Goal: Task Accomplishment & Management: Manage account settings

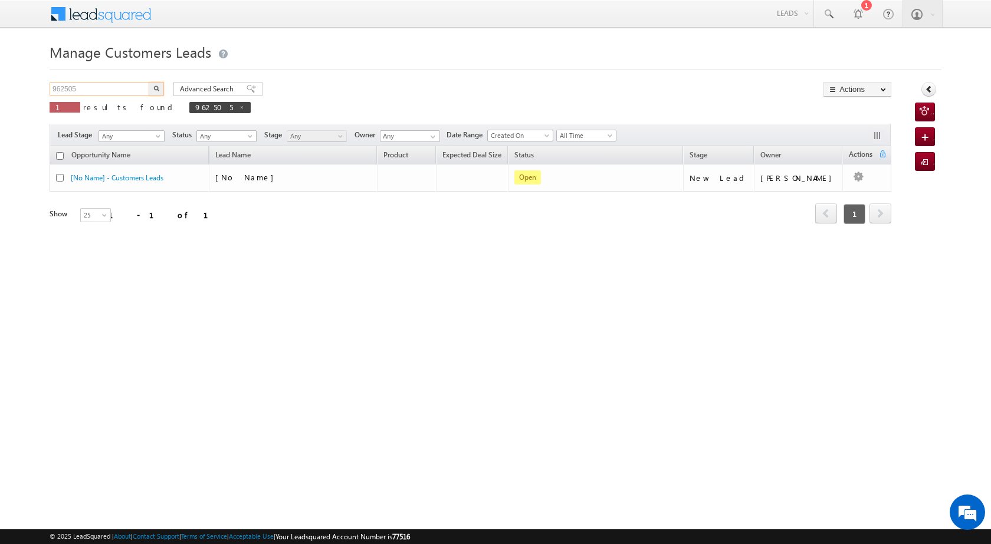
drag, startPoint x: 94, startPoint y: 94, endPoint x: 50, endPoint y: 94, distance: 44.2
click at [50, 94] on input "962505" at bounding box center [100, 89] width 101 height 14
paste input "59801"
type input "959801"
click at [157, 87] on img "button" at bounding box center [156, 88] width 6 height 6
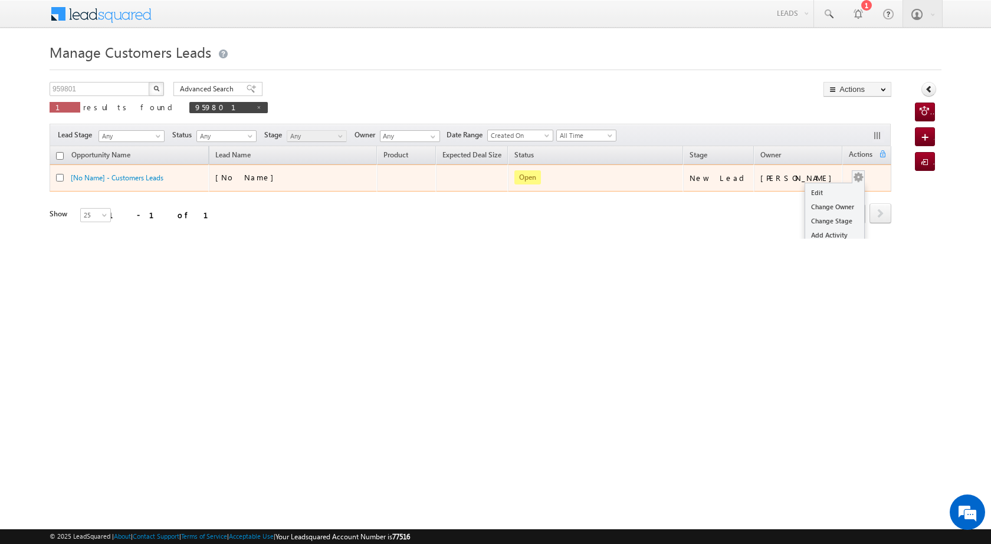
click at [856, 175] on div "Edit Change Owner Change Stage Add Activity Add Task Delete" at bounding box center [857, 177] width 19 height 15
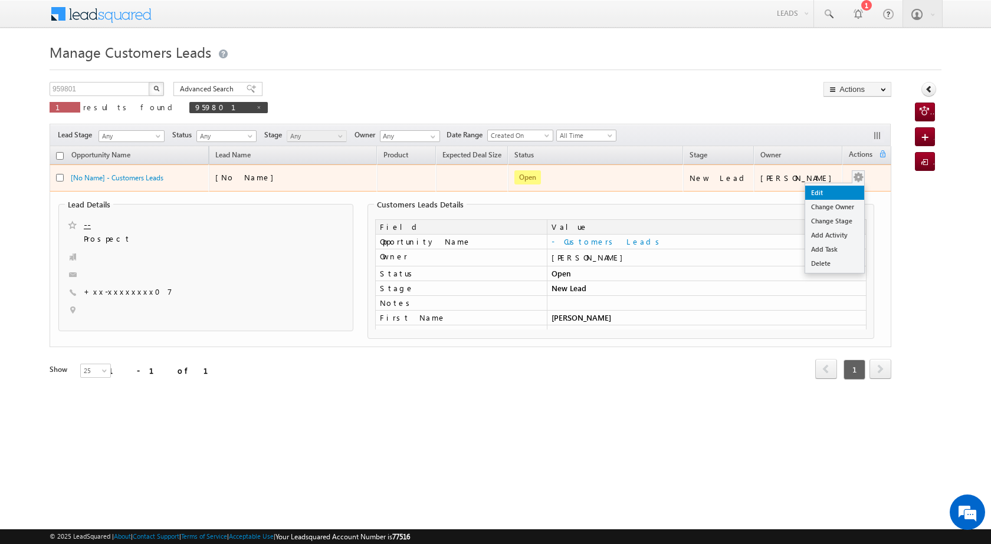
click at [815, 196] on link "Edit" at bounding box center [834, 193] width 59 height 14
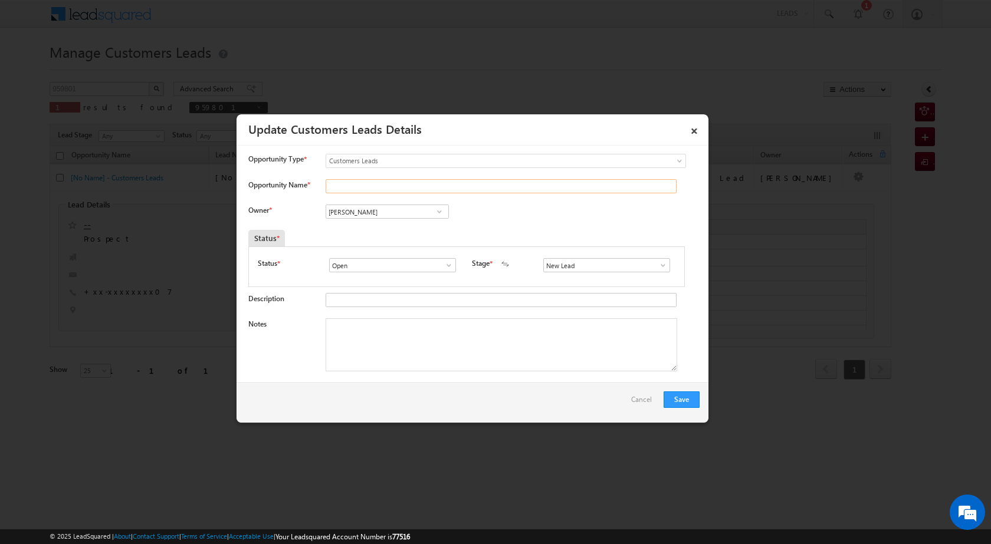
click at [376, 187] on input "Opportunity Name *" at bounding box center [500, 186] width 351 height 14
click at [385, 185] on input "Opportunity Name *" at bounding box center [500, 186] width 351 height 14
paste input "[PERSON_NAME]"
type input "[PERSON_NAME]"
click at [436, 215] on span at bounding box center [439, 211] width 12 height 9
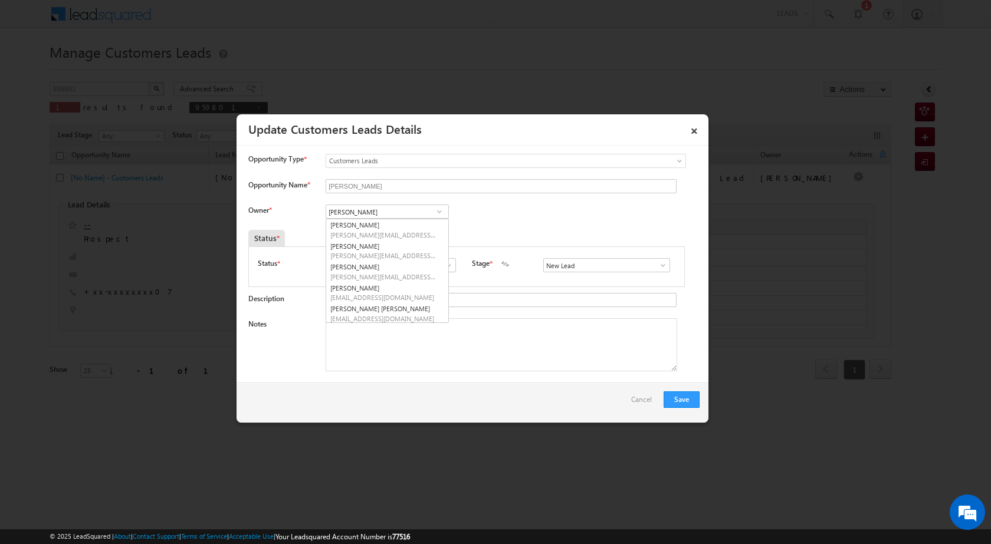
click at [436, 215] on span at bounding box center [439, 211] width 12 height 9
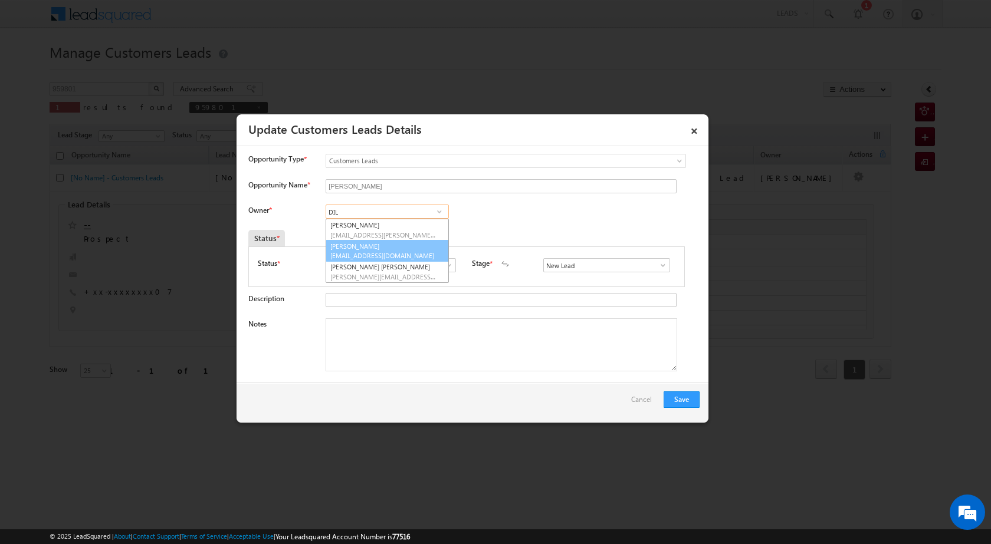
click at [379, 250] on link "[PERSON_NAME] [PERSON_NAME][EMAIL_ADDRESS][DOMAIN_NAME]" at bounding box center [386, 251] width 123 height 22
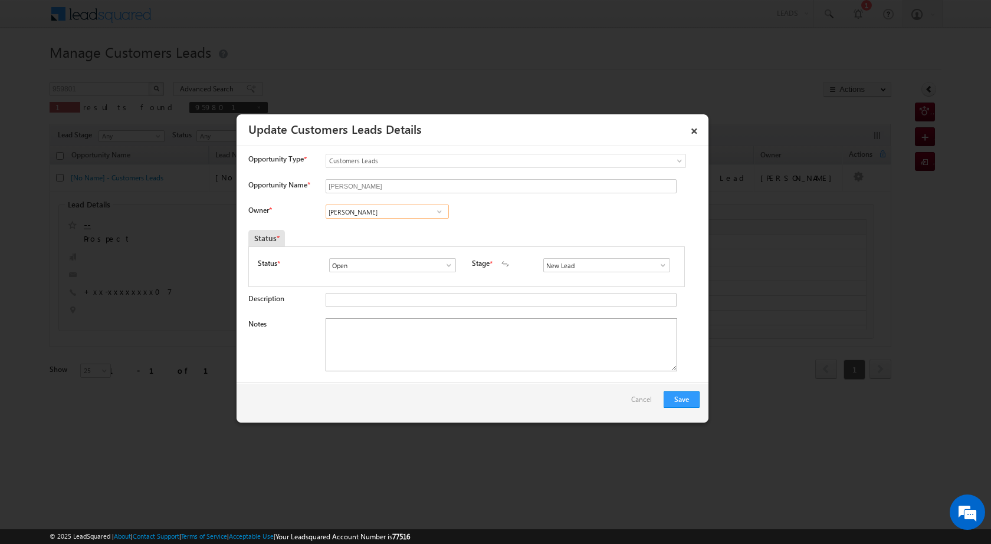
type input "[PERSON_NAME]"
click at [403, 321] on textarea "Notes" at bounding box center [500, 344] width 351 height 53
click at [662, 264] on span at bounding box center [663, 265] width 12 height 9
click at [613, 316] on link "Sales Marked" at bounding box center [606, 316] width 126 height 14
type input "Sales Marked"
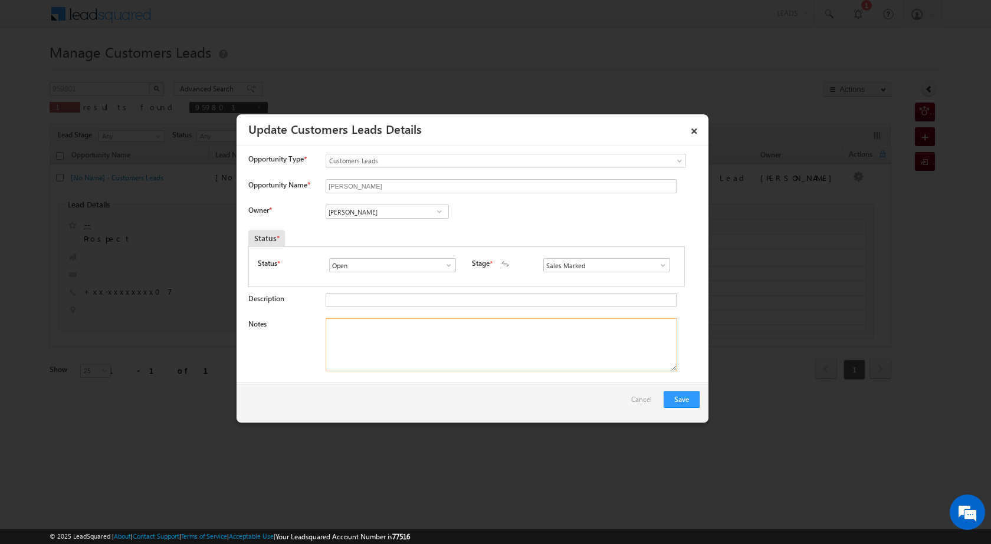
click at [564, 359] on textarea "Notes" at bounding box center [500, 344] width 351 height 53
click at [394, 343] on textarea "Notes" at bounding box center [500, 344] width 351 height 53
paste textarea "CX SAID TOPUP NEED 5 LAC Rani Devi kanpur to 209311 UNIQ ID 959801 TopUp"
type textarea "CX SAID TOPUP NEED 5 LAC Rani Devi kanpur to 209311 UNIQ ID 959801 TopUp"
click at [682, 400] on button "Save" at bounding box center [681, 400] width 36 height 17
